Goal: Information Seeking & Learning: Check status

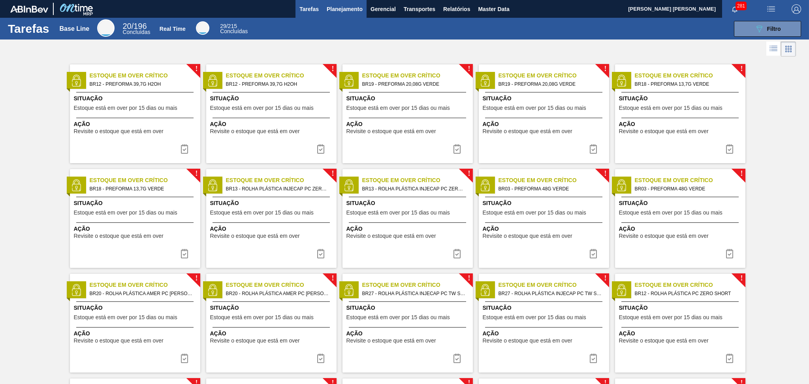
click at [350, 1] on button "Planejamento" at bounding box center [345, 9] width 44 height 18
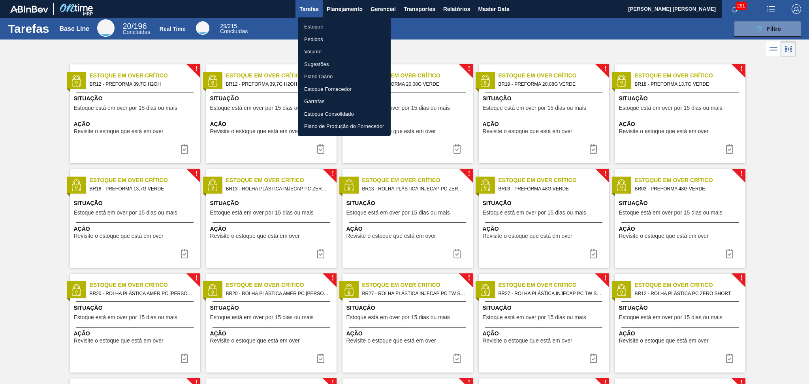
click at [430, 11] on div at bounding box center [404, 192] width 809 height 384
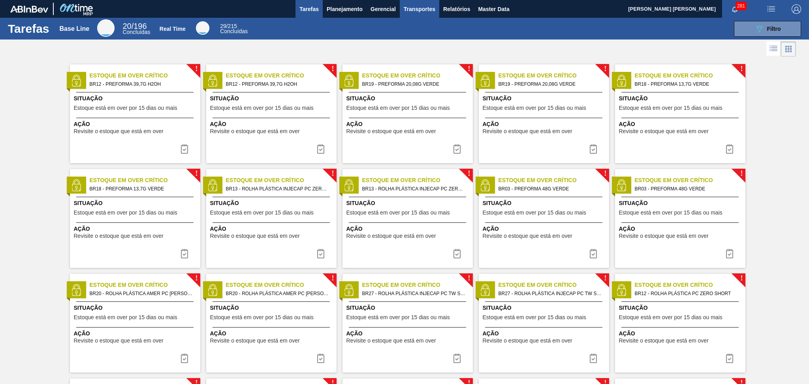
click at [426, 9] on span "Transportes" at bounding box center [420, 8] width 32 height 9
click at [408, 36] on li "Otimização de Carga" at bounding box center [419, 39] width 65 height 13
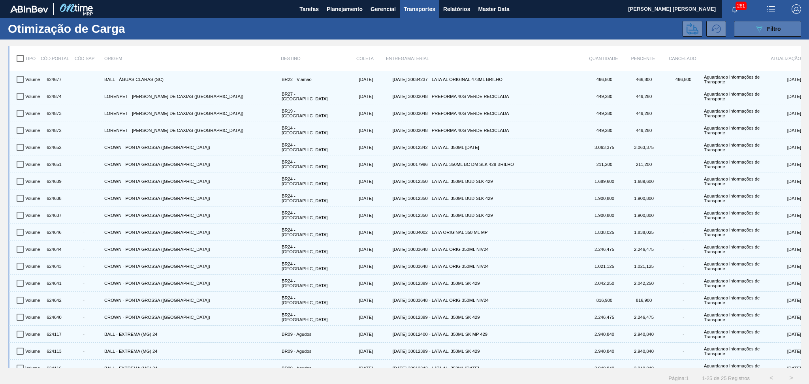
click at [768, 29] on span "Filtro" at bounding box center [774, 29] width 14 height 6
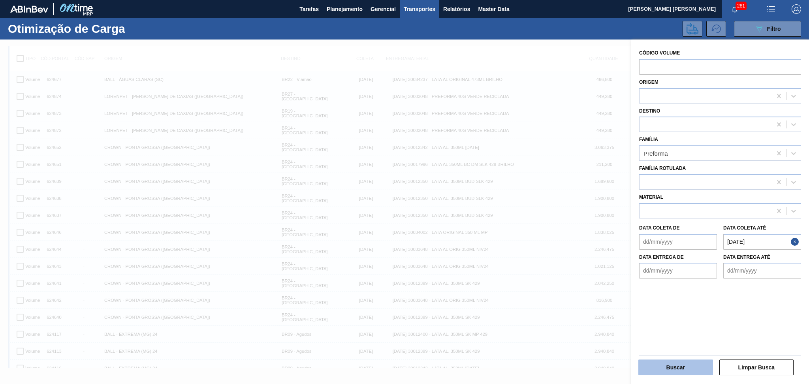
click at [664, 366] on button "Buscar" at bounding box center [675, 367] width 75 height 16
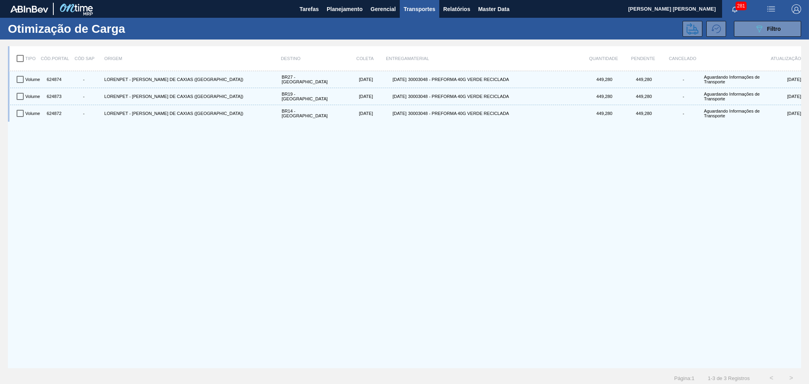
drag, startPoint x: 15, startPoint y: 60, endPoint x: 19, endPoint y: 60, distance: 4.3
click at [18, 60] on input "checkbox" at bounding box center [20, 58] width 17 height 17
checkbox input "true"
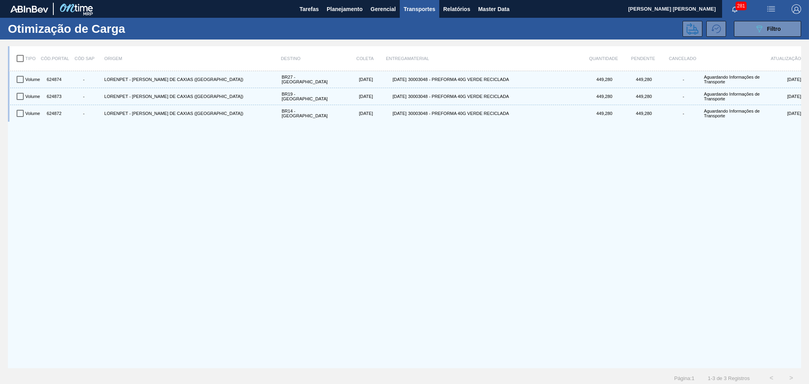
checkbox input "true"
click at [697, 34] on icon at bounding box center [692, 29] width 12 height 12
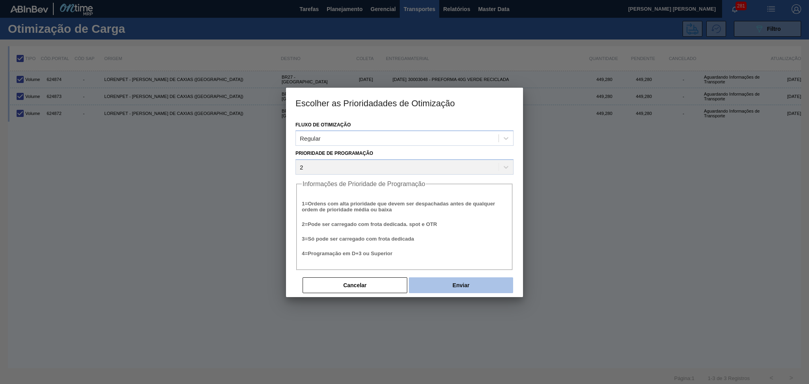
click at [481, 280] on button "Enviar" at bounding box center [461, 285] width 104 height 16
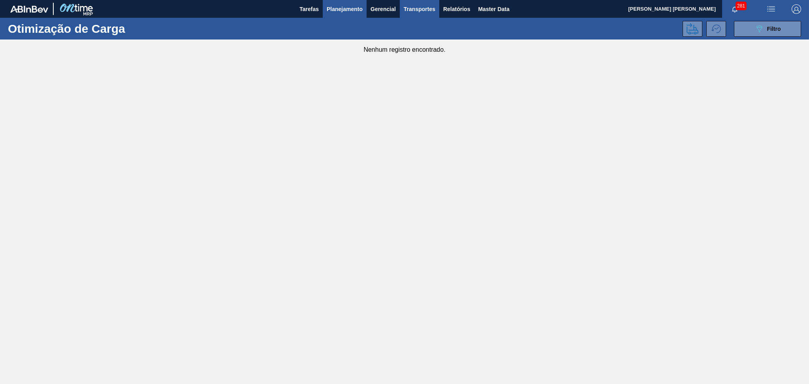
click at [362, 9] on span "Planejamento" at bounding box center [345, 8] width 36 height 9
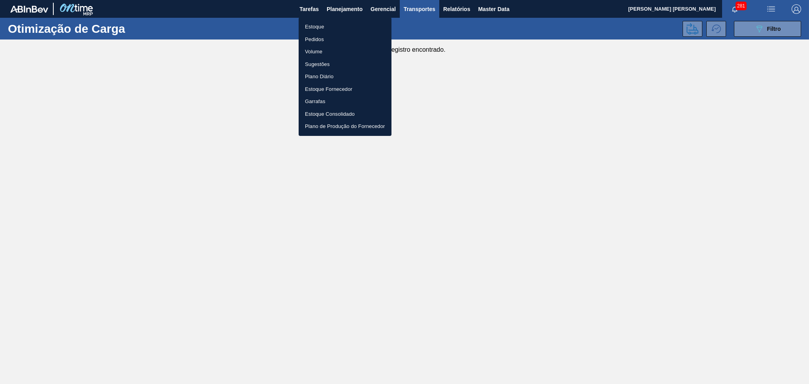
click at [294, 34] on div at bounding box center [404, 192] width 809 height 384
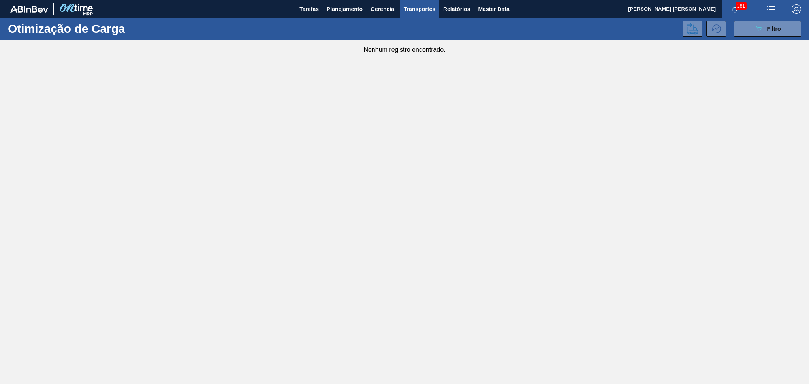
click at [306, 28] on div "Estoque Pedidos Volume Sugestões Plano Diário Estoque Fornecedor Garrafas Estoq…" at bounding box center [404, 192] width 809 height 384
click at [351, 6] on span "Planejamento" at bounding box center [345, 8] width 36 height 9
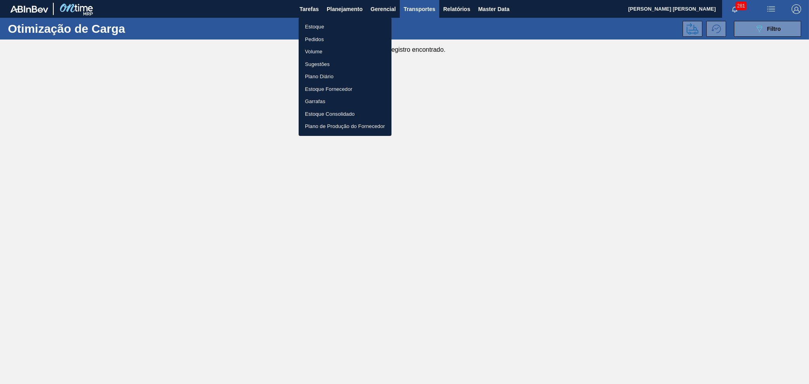
click at [306, 27] on li "Estoque" at bounding box center [345, 27] width 93 height 13
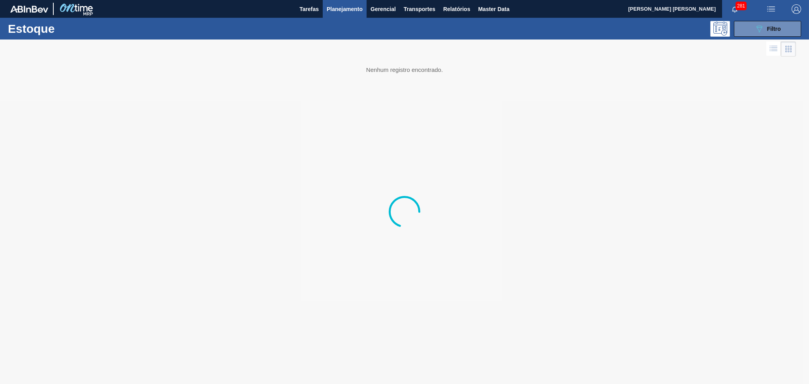
click at [123, 230] on div at bounding box center [404, 211] width 809 height 344
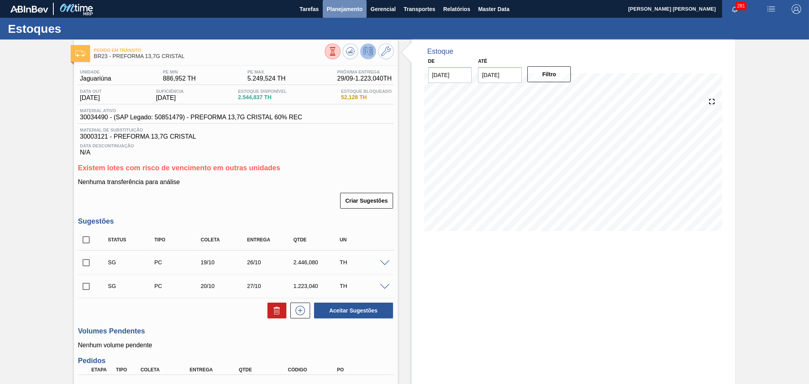
click at [345, 6] on span "Planejamento" at bounding box center [345, 8] width 36 height 9
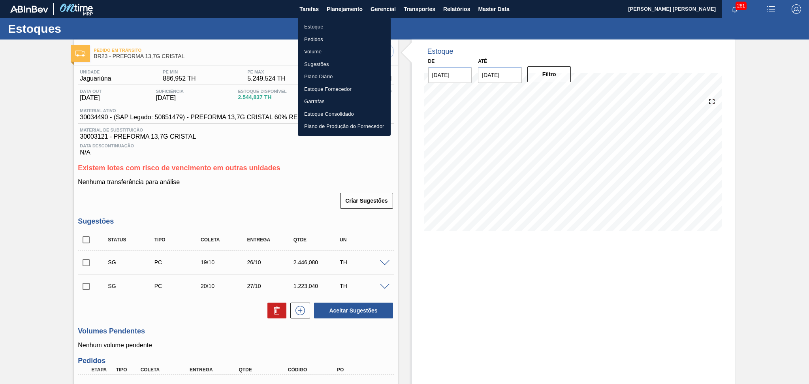
click at [323, 24] on li "Estoque" at bounding box center [344, 27] width 93 height 13
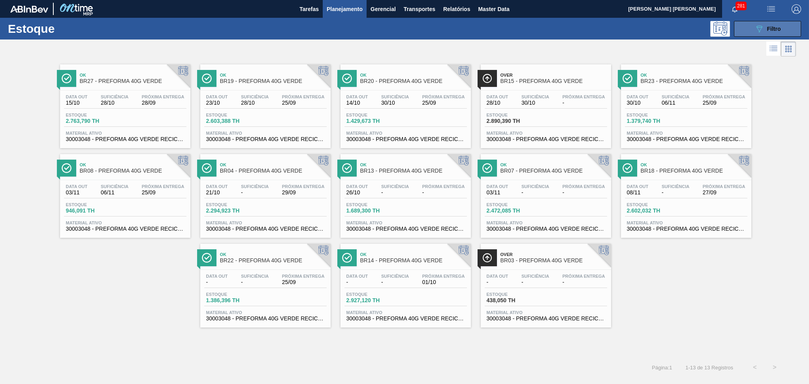
click at [739, 27] on button "089F7B8B-B2A5-4AFE-B5C0-19BA573D28AC Filtro" at bounding box center [767, 29] width 67 height 16
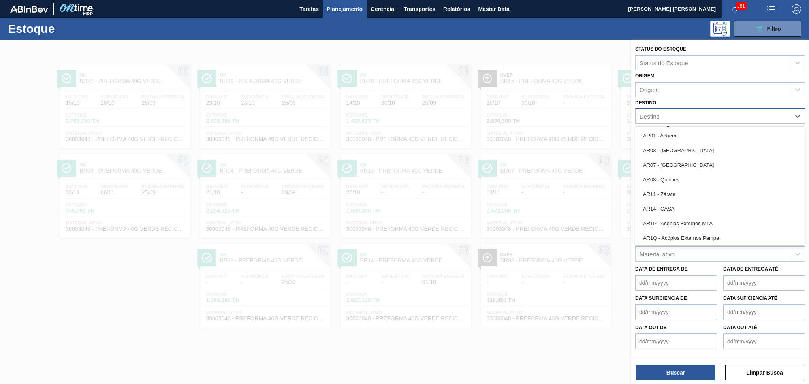
click at [657, 113] on div "Destino" at bounding box center [649, 116] width 20 height 7
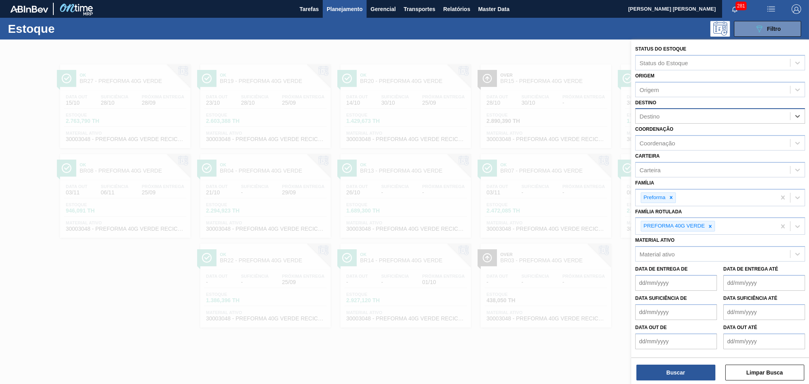
click at [657, 113] on div "Destino" at bounding box center [649, 116] width 20 height 7
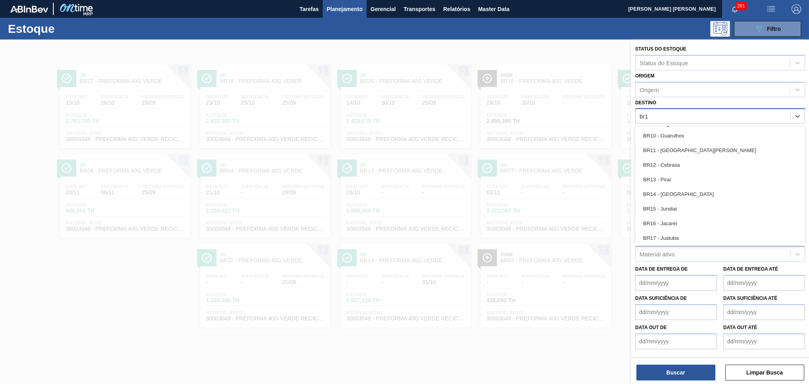
type input "br12"
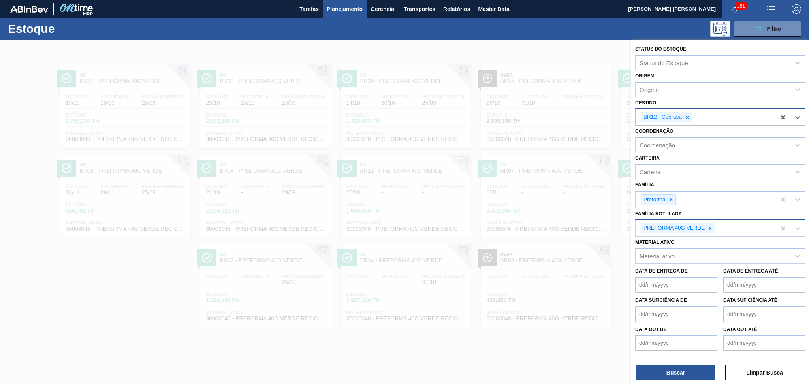
click at [707, 226] on div at bounding box center [710, 228] width 9 height 10
click at [688, 222] on div "Família Rotulada" at bounding box center [712, 227] width 154 height 11
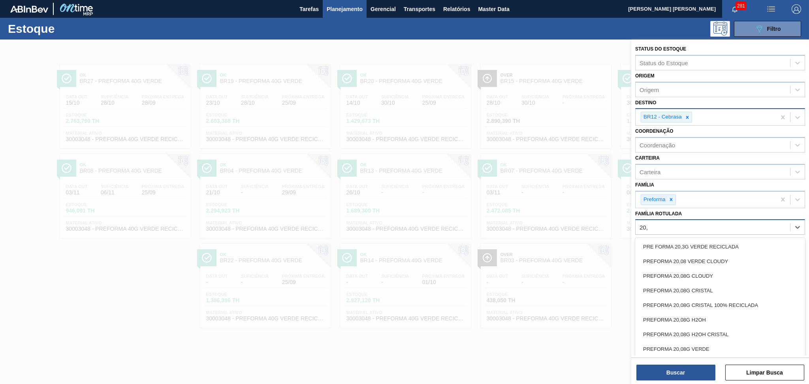
type Rotulada "20,6"
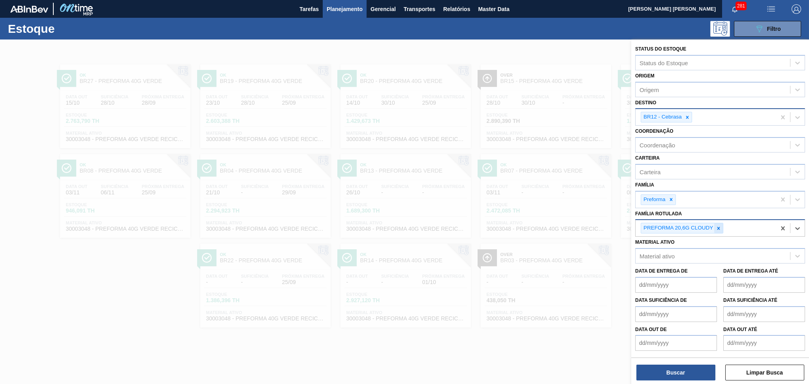
click at [718, 229] on div at bounding box center [718, 228] width 9 height 10
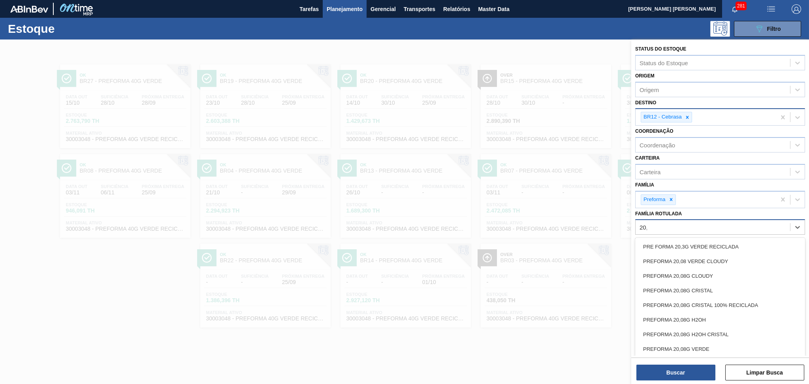
type Rotulada "20,6"
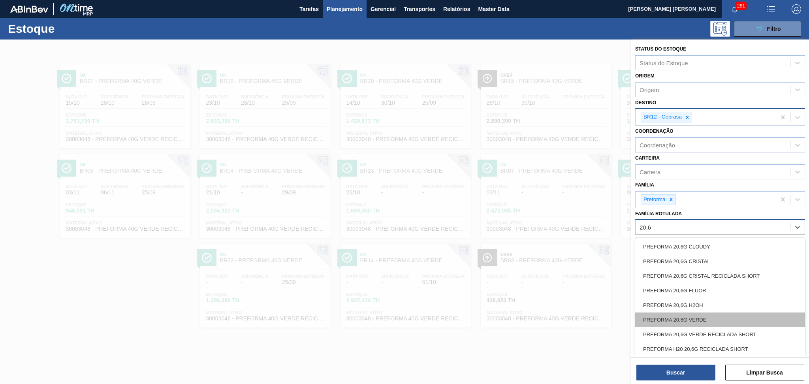
click at [677, 315] on div "PREFORMA 20,6G VERDE" at bounding box center [720, 319] width 170 height 15
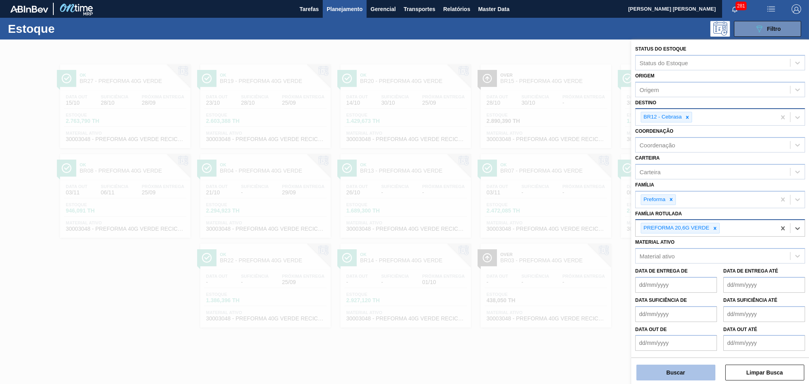
click at [677, 370] on button "Buscar" at bounding box center [675, 373] width 79 height 16
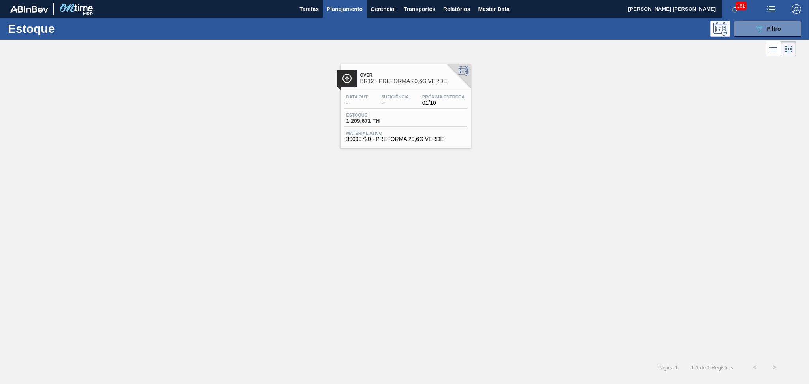
click at [390, 95] on span "Suficiência" at bounding box center [395, 96] width 28 height 5
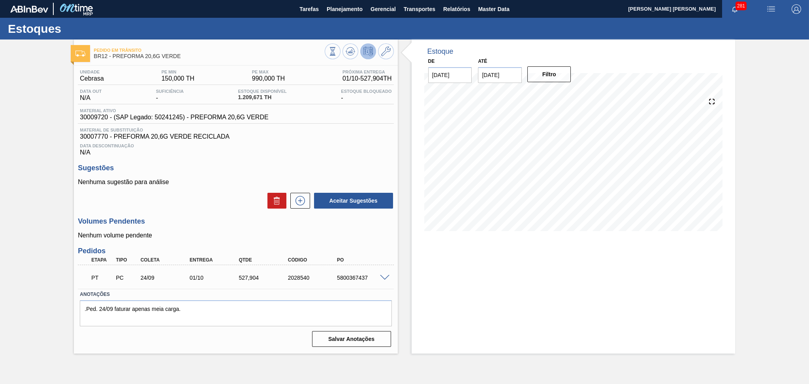
click at [355, 150] on div "Data Descontinuação N/A" at bounding box center [236, 148] width 316 height 16
click at [330, 51] on icon at bounding box center [332, 51] width 9 height 9
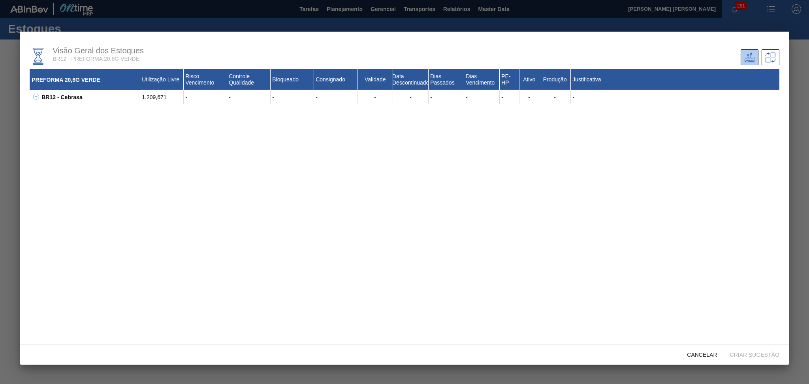
click at [34, 95] on icon at bounding box center [36, 97] width 6 height 6
click at [44, 112] on icon at bounding box center [46, 111] width 6 height 6
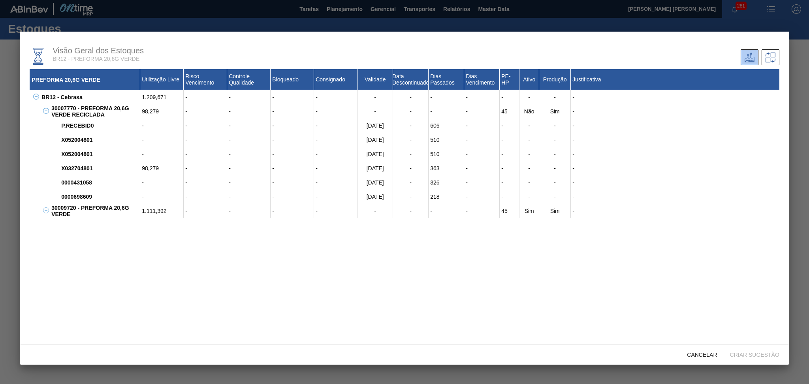
click at [46, 210] on icon at bounding box center [46, 210] width 6 height 6
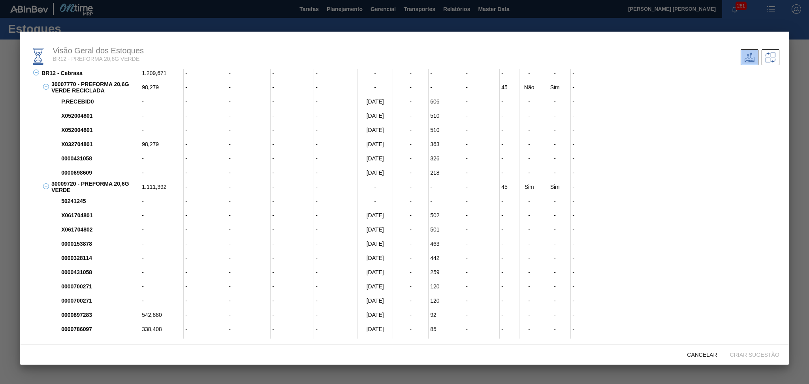
scroll to position [36, 0]
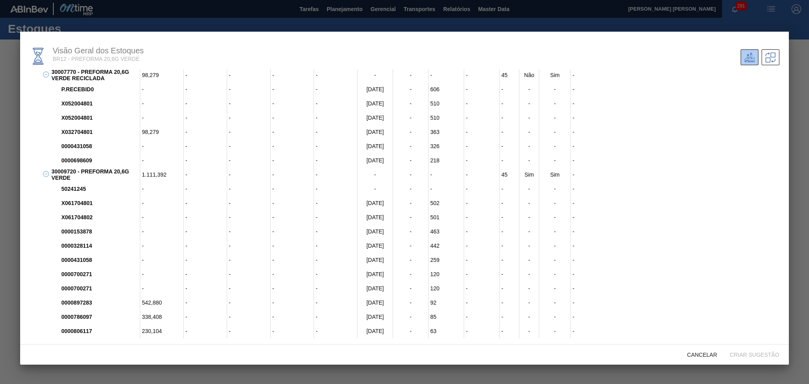
click at [380, 130] on div "27/09/2025" at bounding box center [375, 132] width 36 height 14
